Goal: Task Accomplishment & Management: Complete application form

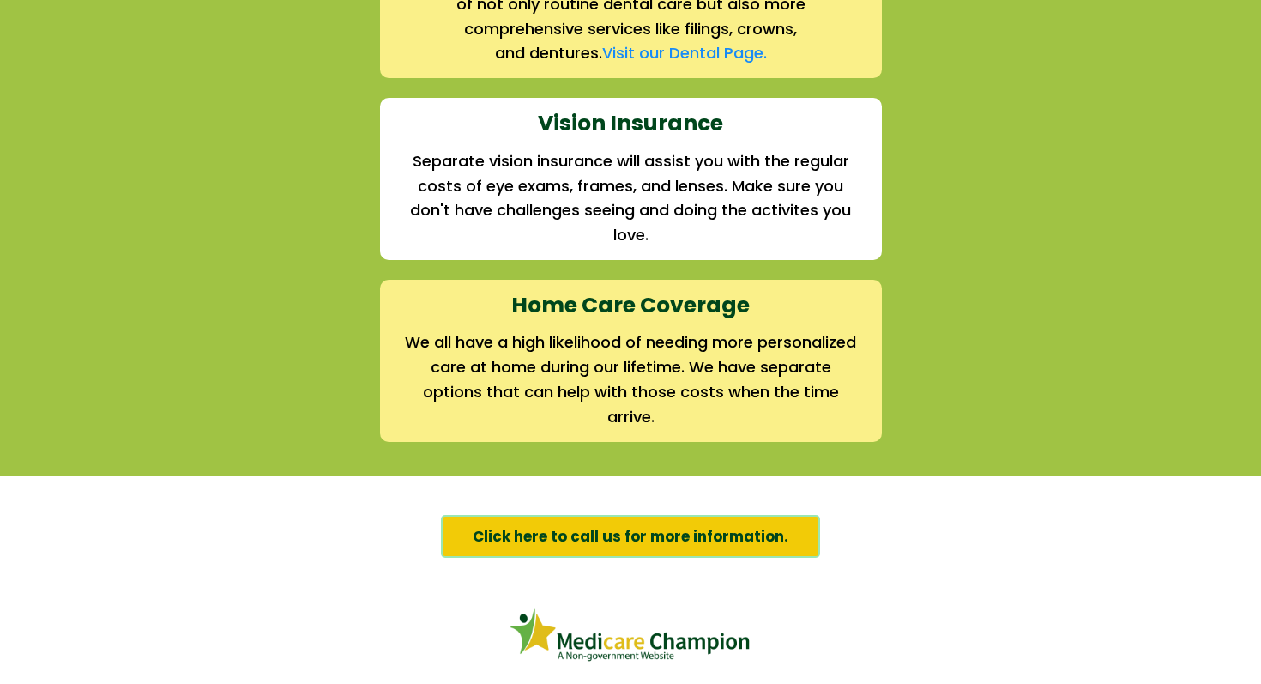
scroll to position [2715, 0]
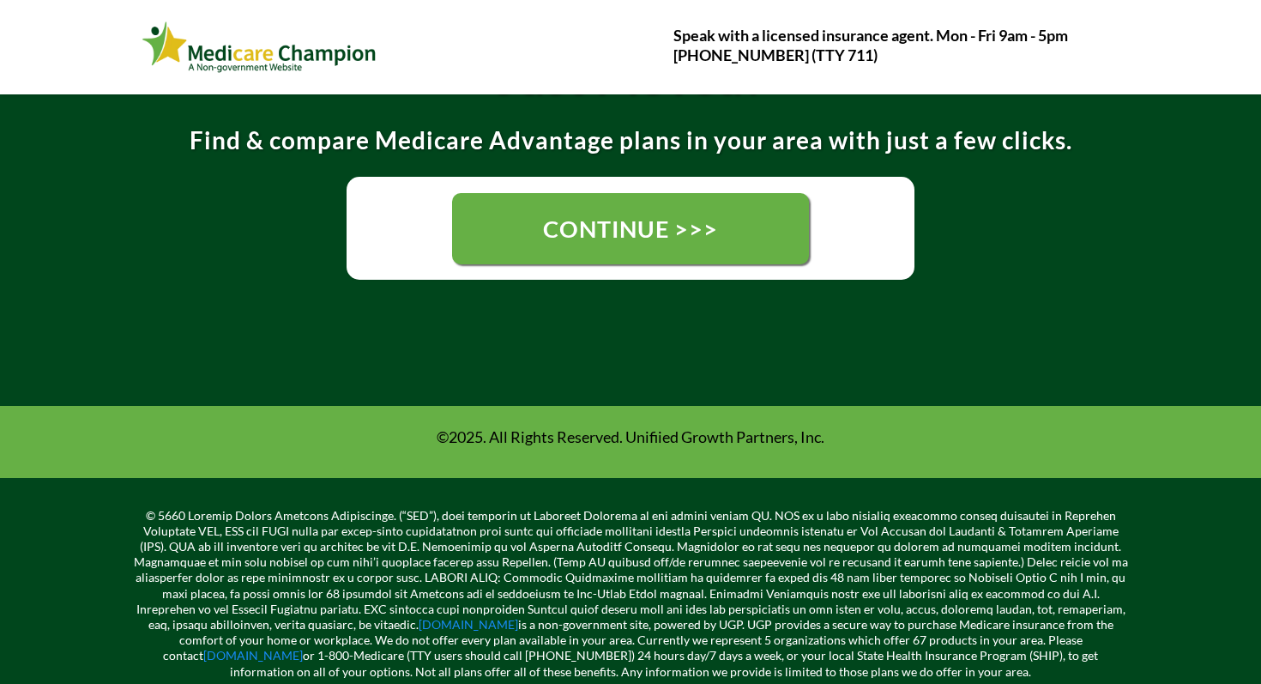
scroll to position [347, 0]
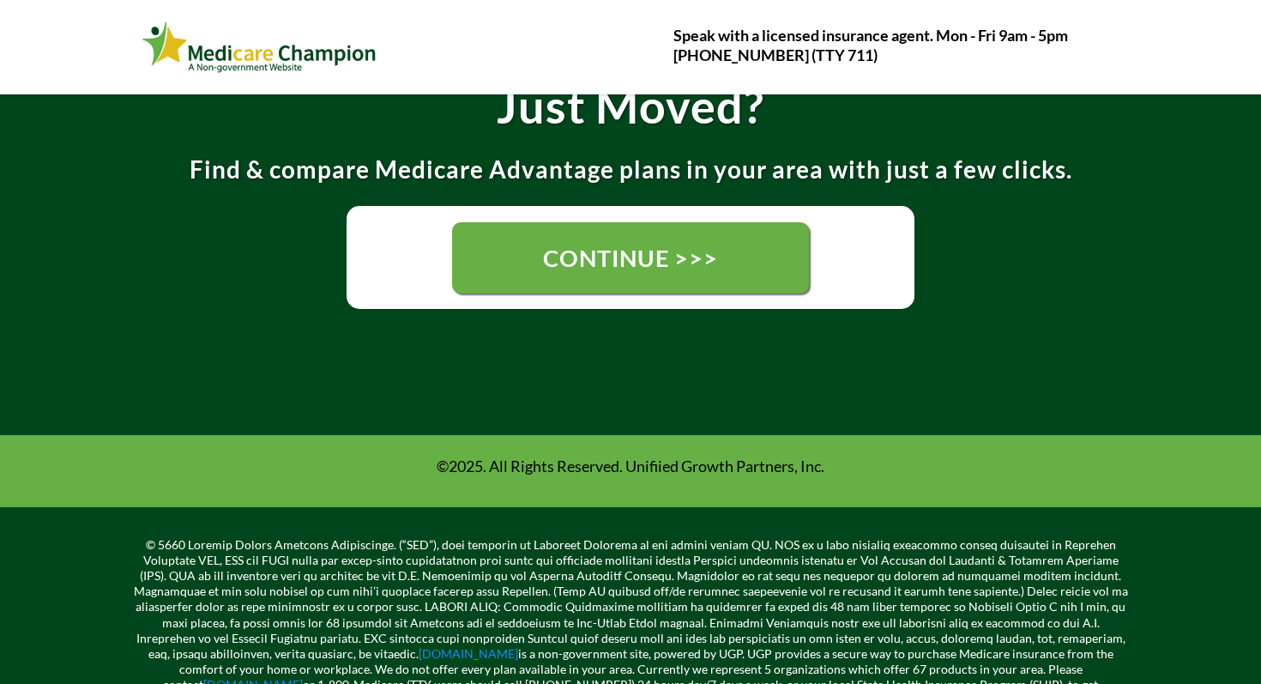
click at [685, 260] on span "CONTINUE >>>" at bounding box center [630, 258] width 175 height 28
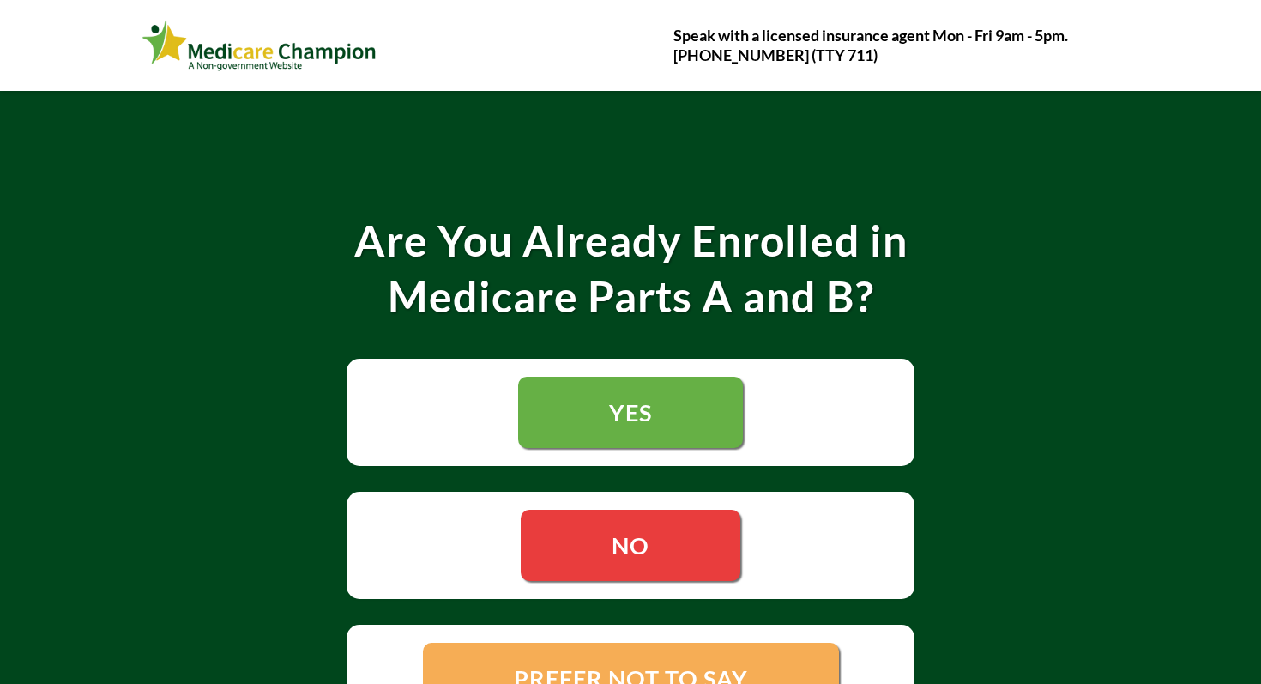
scroll to position [29, 0]
